Goal: Book appointment/travel/reservation

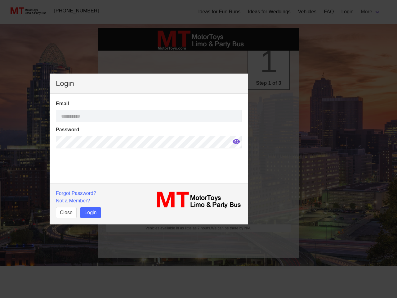
select select
type input "*********"
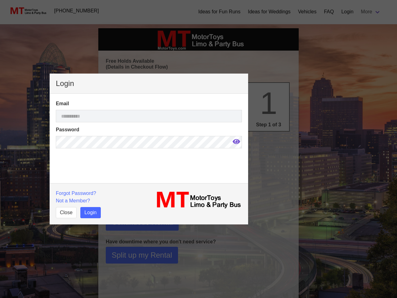
select select
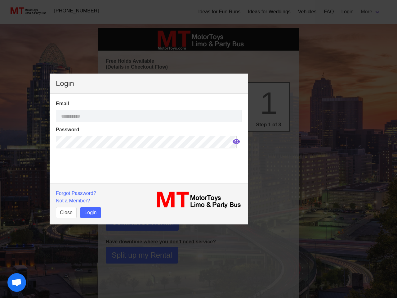
click at [232, 141] on icon at bounding box center [235, 141] width 7 height 5
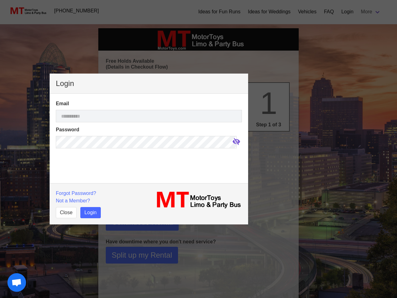
click at [75, 193] on p "Forgot Password?" at bounding box center [100, 192] width 89 height 7
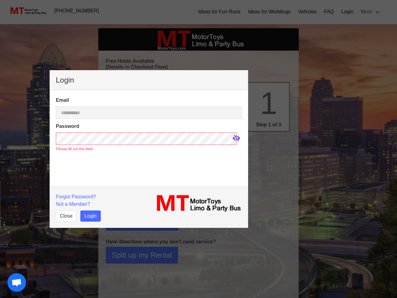
click at [73, 200] on p "Not a Member?" at bounding box center [100, 203] width 89 height 7
click at [66, 212] on button "Close" at bounding box center [66, 215] width 21 height 11
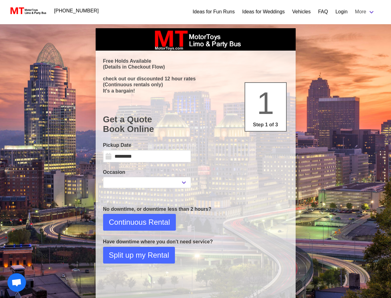
click at [17, 282] on span "Open chat" at bounding box center [16, 282] width 10 height 9
click at [147, 297] on html "[PHONE_NUMBER] Ideas for Fun Runs Ideas for Weddings Vehicles FAQ Login More Bo…" at bounding box center [195, 176] width 391 height 352
